Goal: Information Seeking & Learning: Learn about a topic

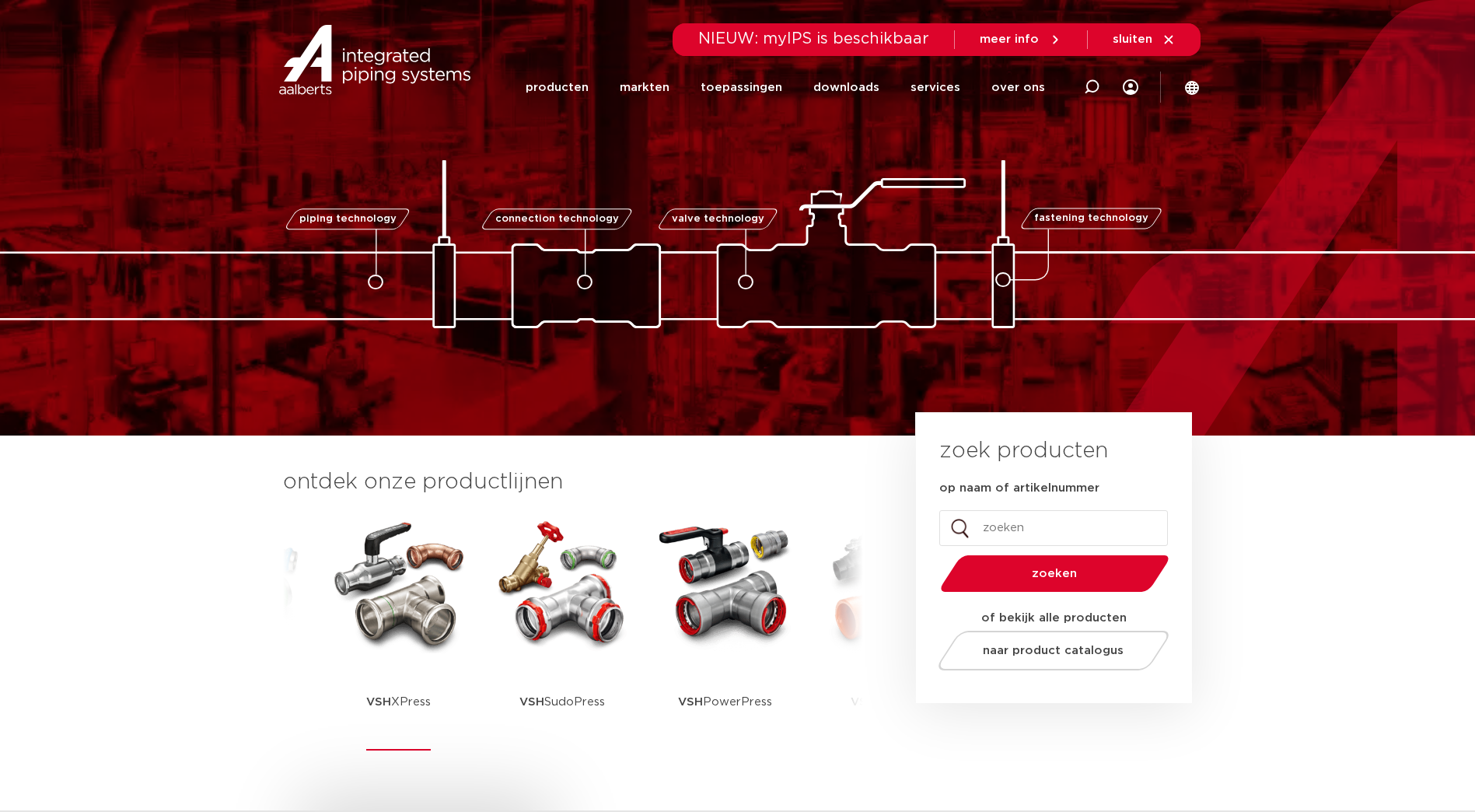
click at [388, 618] on img at bounding box center [398, 583] width 140 height 140
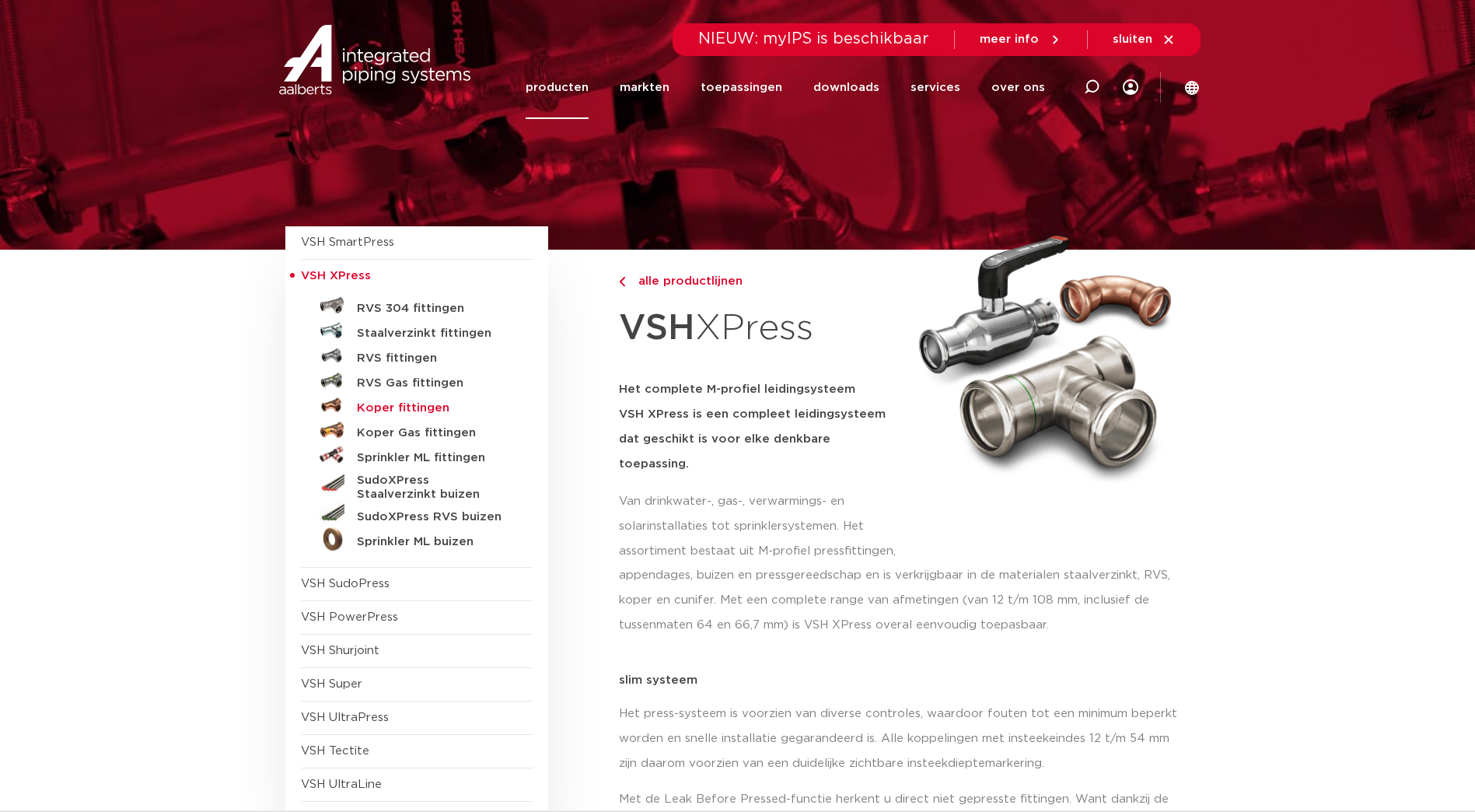
click at [402, 409] on h5 "Koper fittingen" at bounding box center [434, 407] width 154 height 14
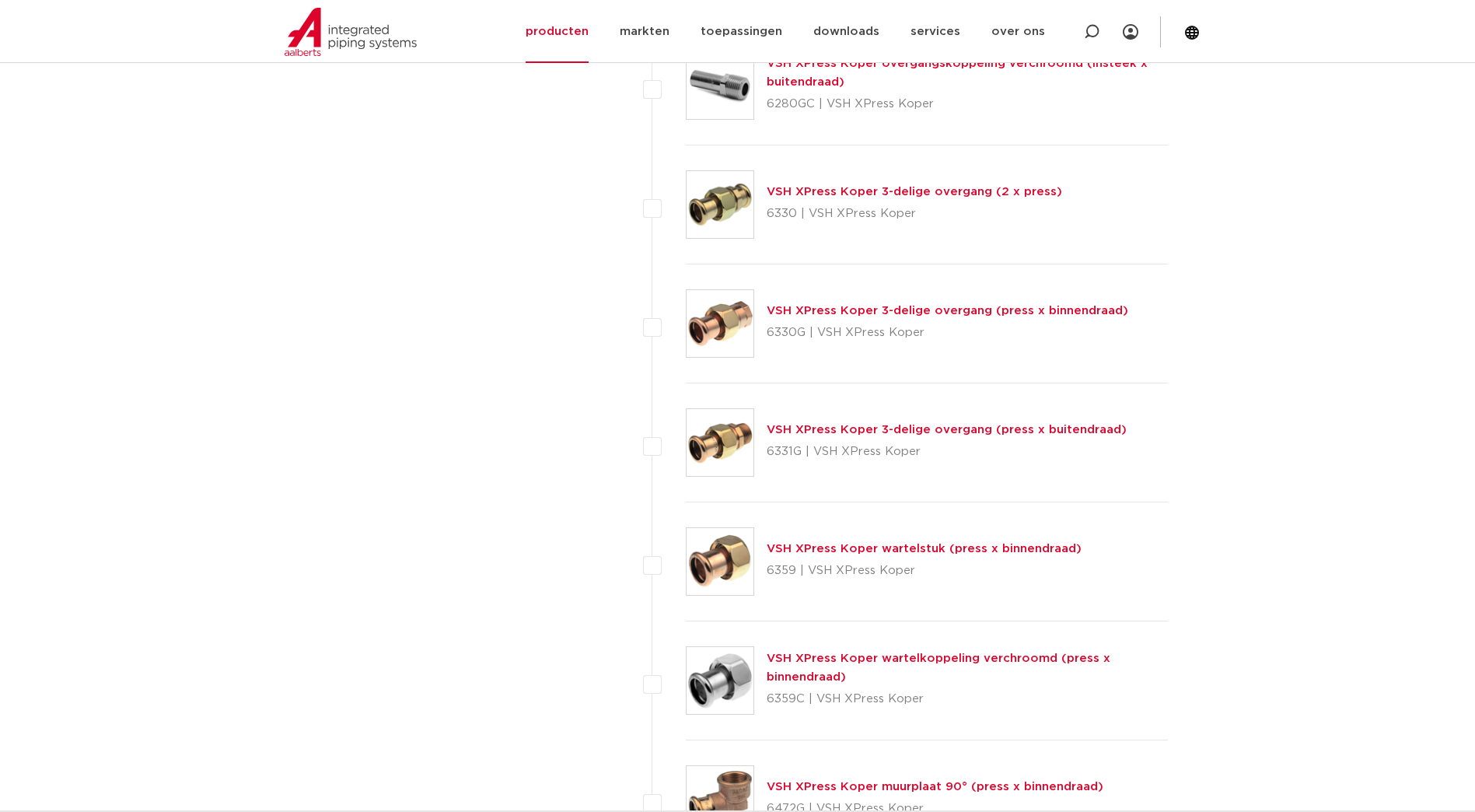
scroll to position [1885, 0]
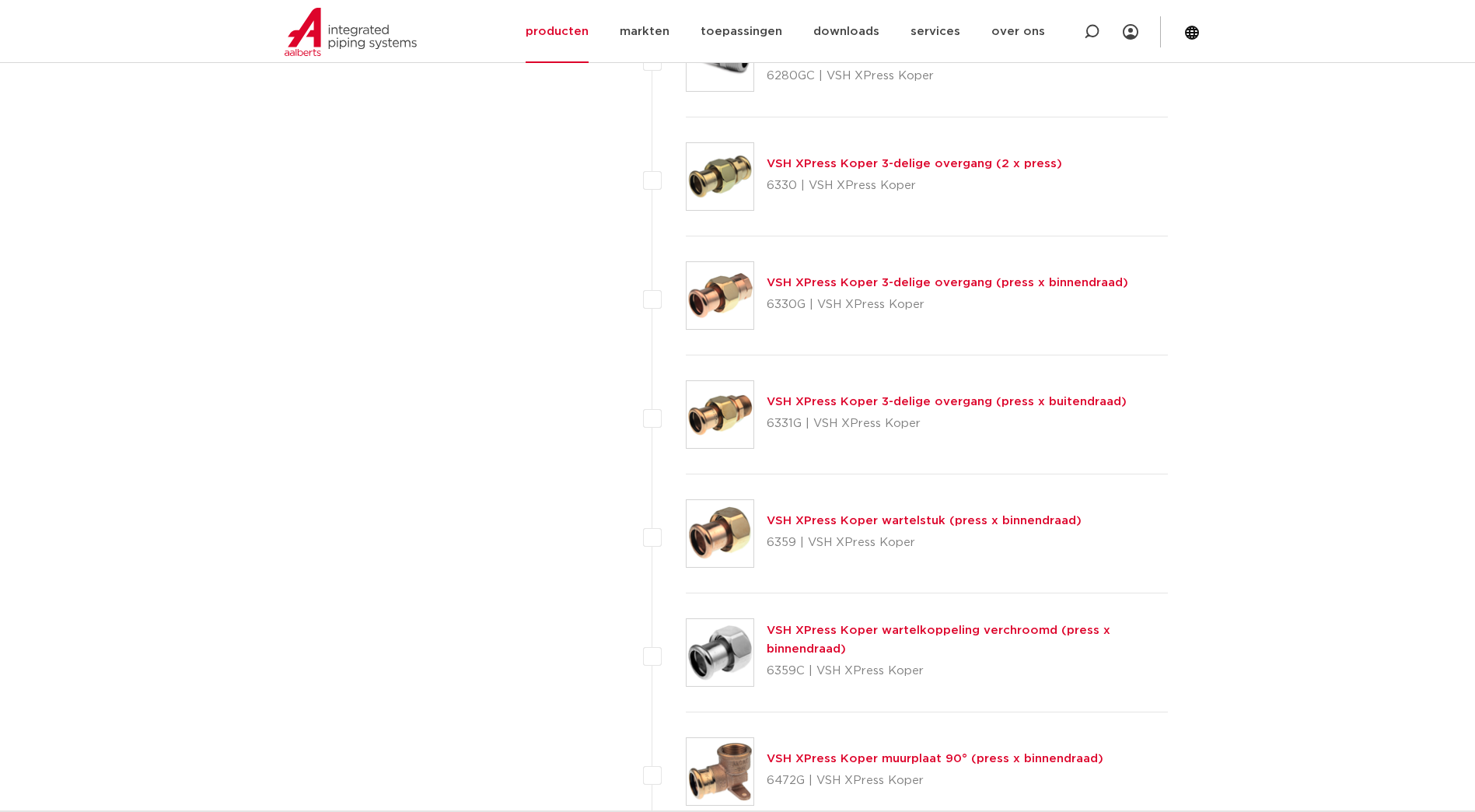
click at [735, 544] on img at bounding box center [719, 533] width 67 height 67
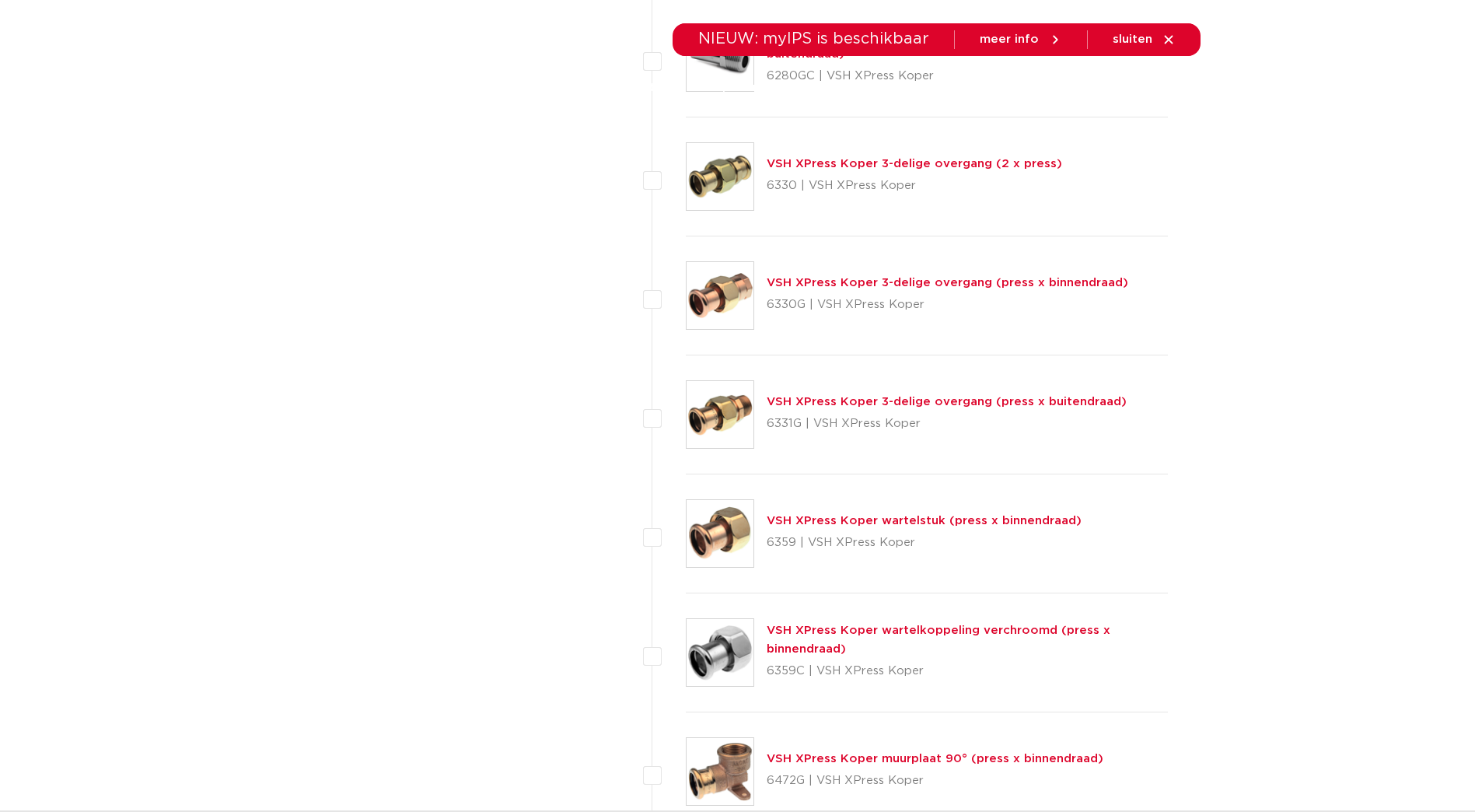
click at [794, 287] on link "VSH XPress Koper 3-delige overgang (press x binnendraad)" at bounding box center [947, 283] width 361 height 11
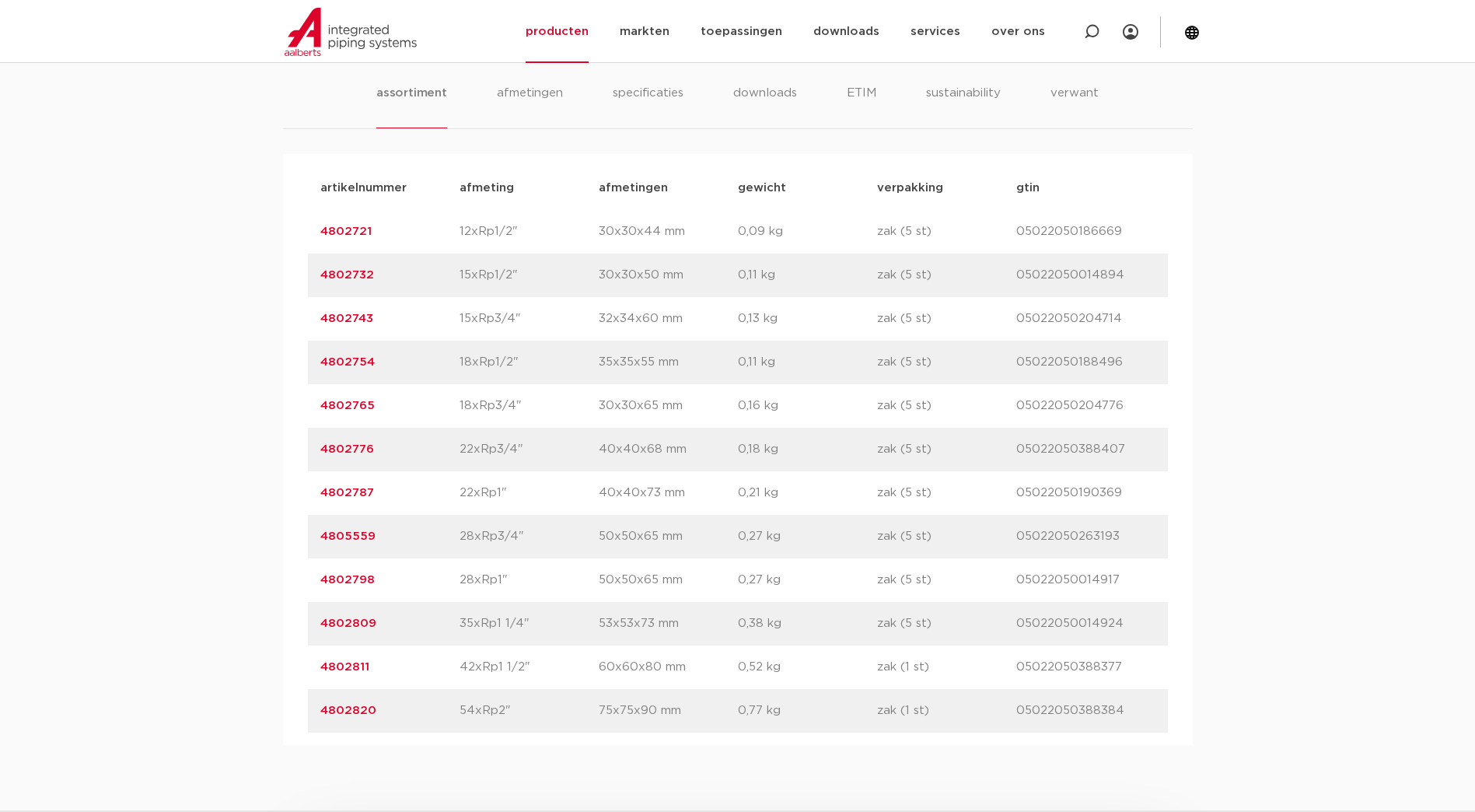
scroll to position [1011, 0]
